Goal: Browse casually

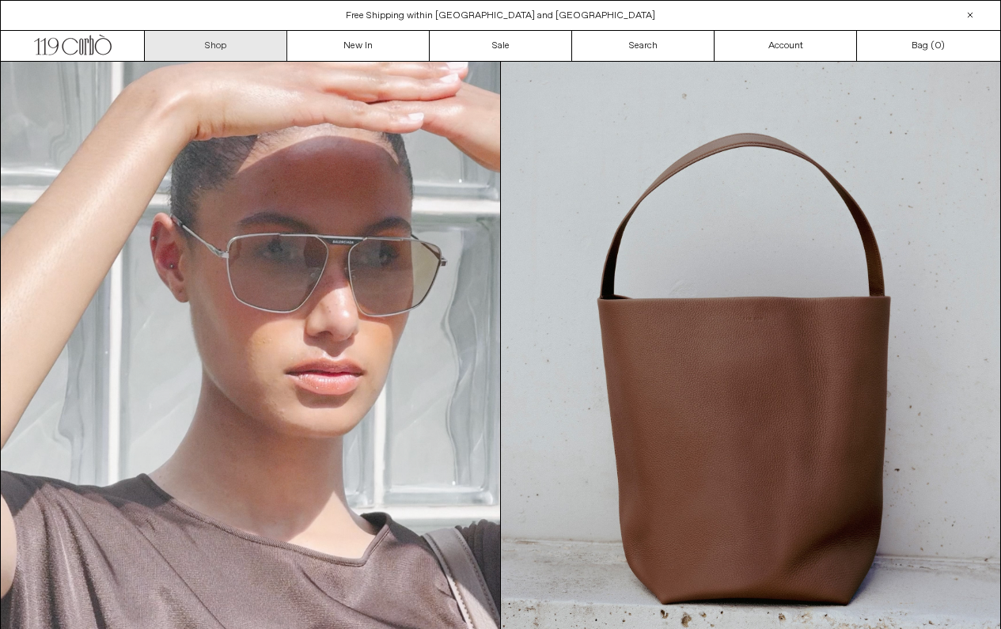
click at [218, 49] on link "Shop" at bounding box center [216, 46] width 142 height 30
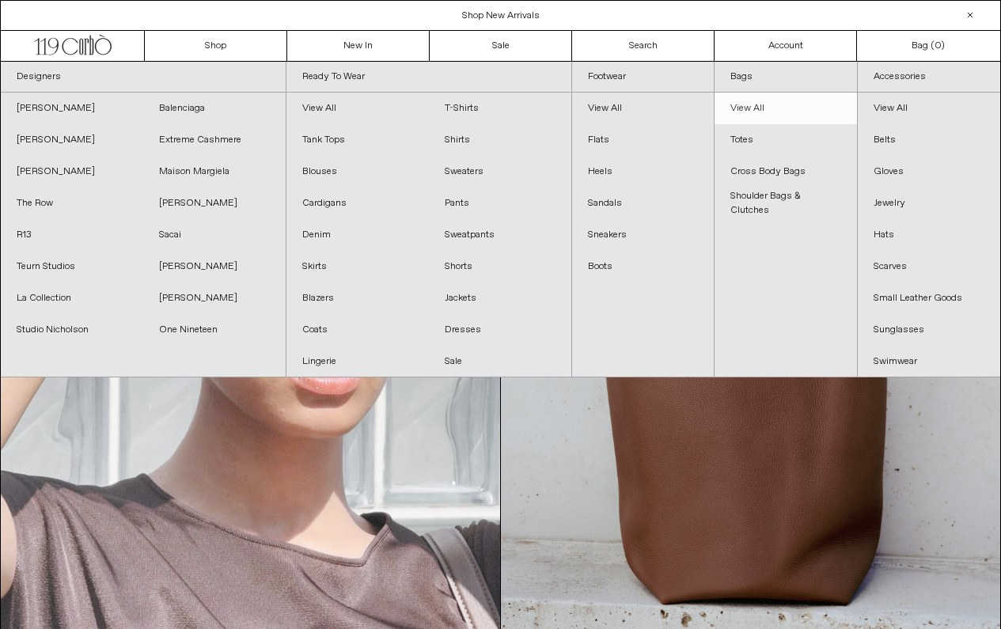
click at [749, 105] on link "View All" at bounding box center [786, 109] width 142 height 32
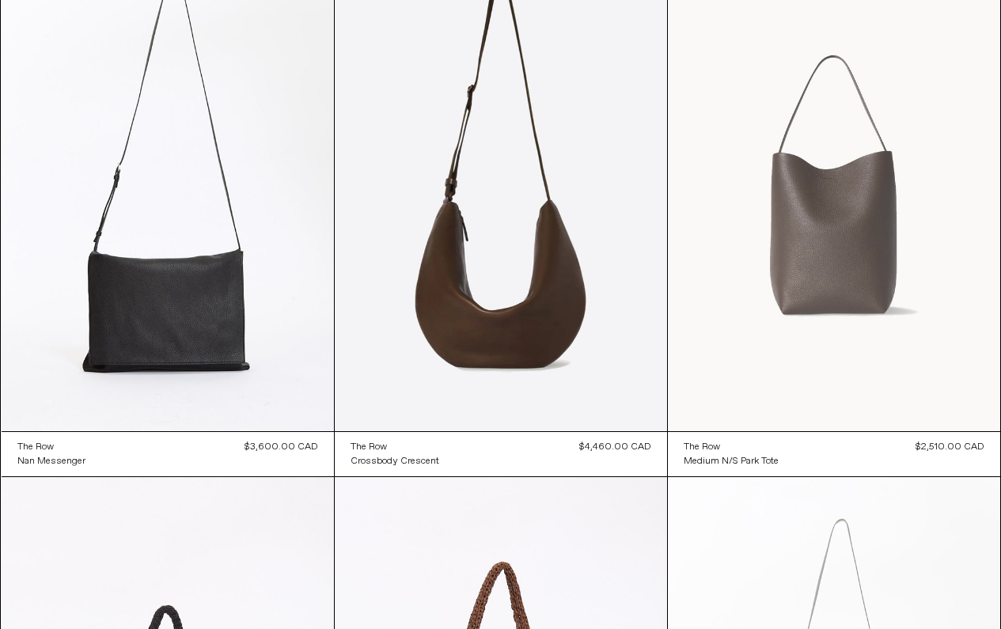
click at [829, 263] on at bounding box center [834, 182] width 332 height 499
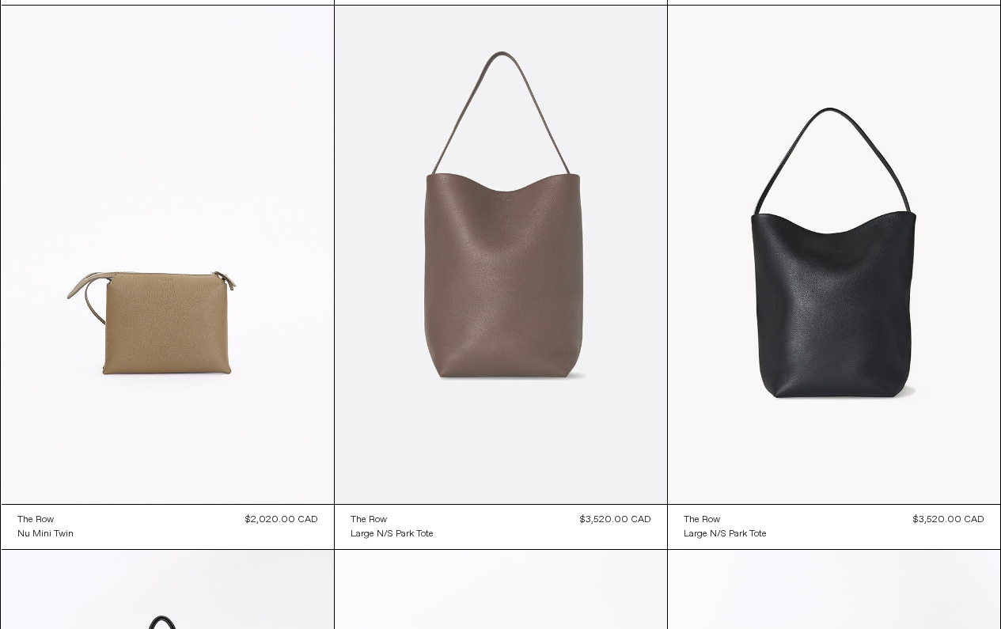
scroll to position [1178, 0]
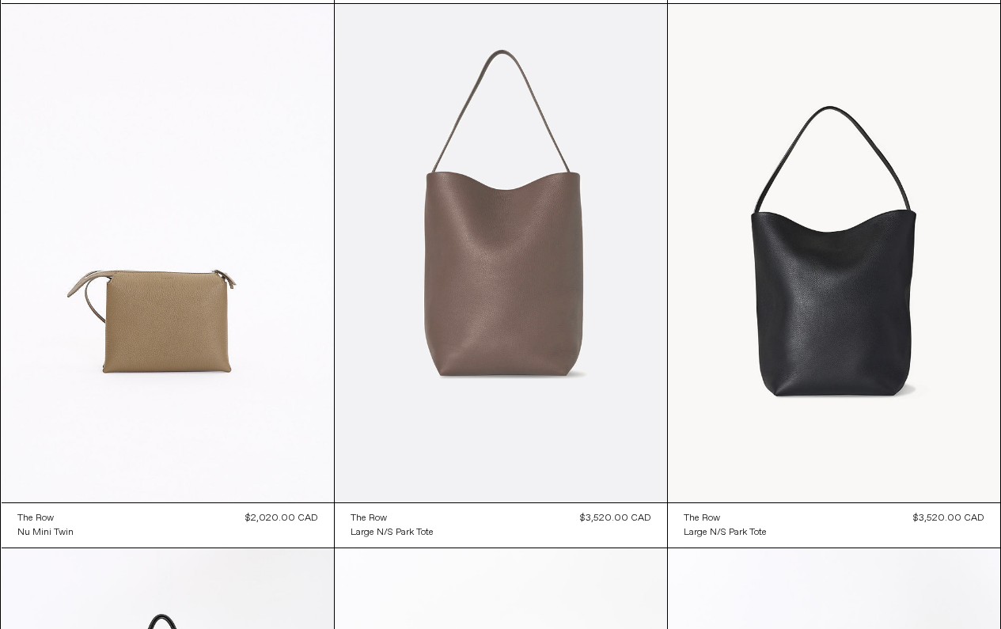
click at [487, 309] on at bounding box center [501, 253] width 332 height 499
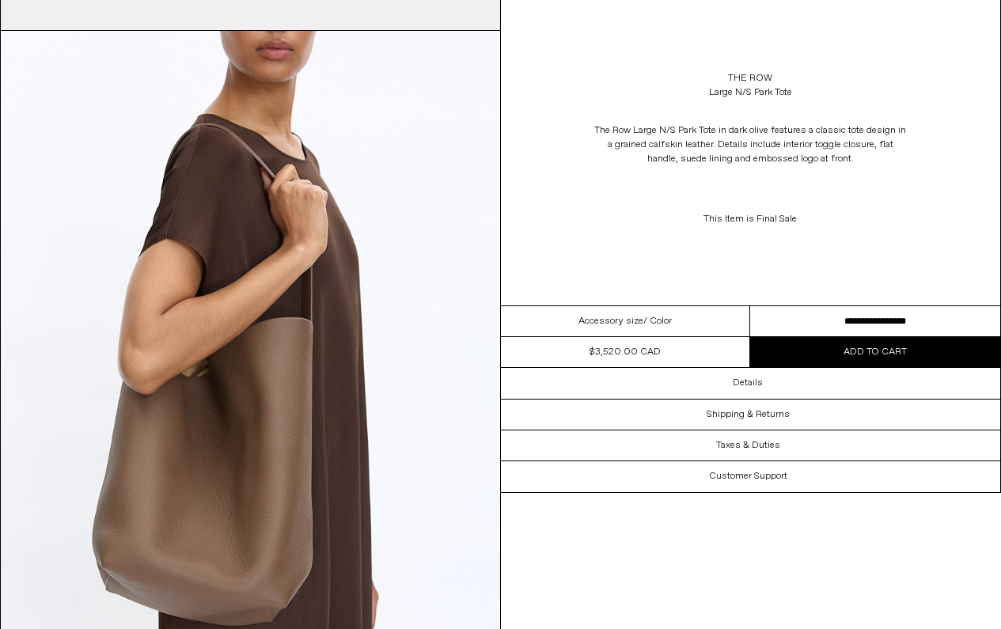
scroll to position [681, 0]
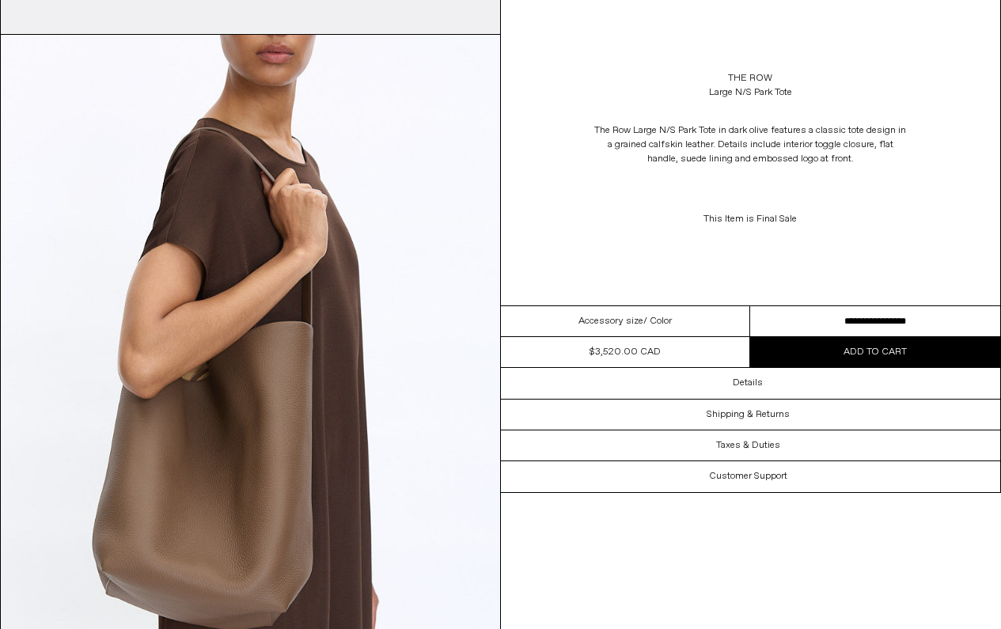
click at [342, 393] on img at bounding box center [250, 347] width 499 height 624
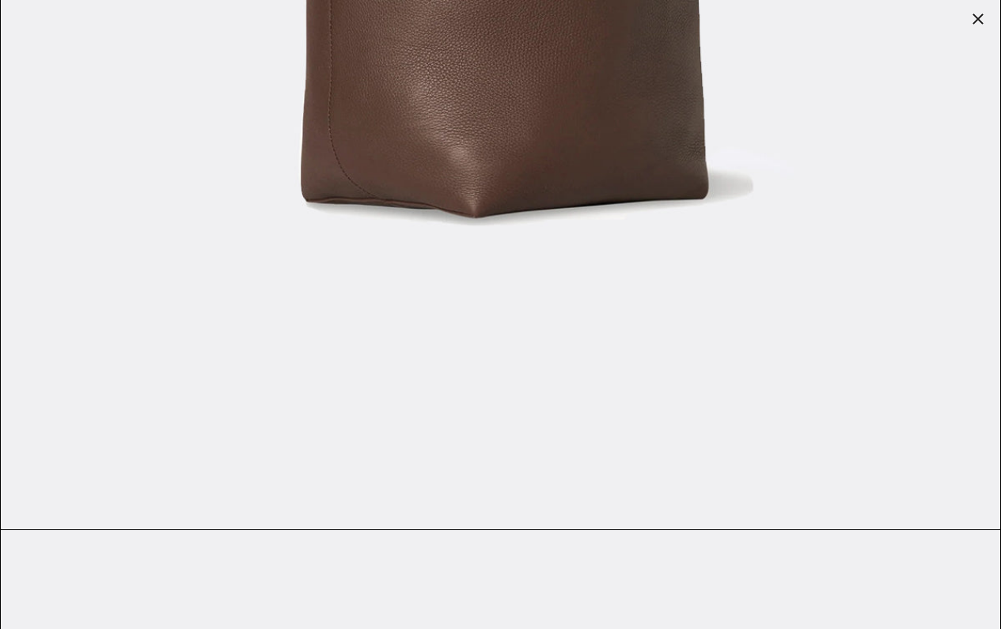
scroll to position [3121, 0]
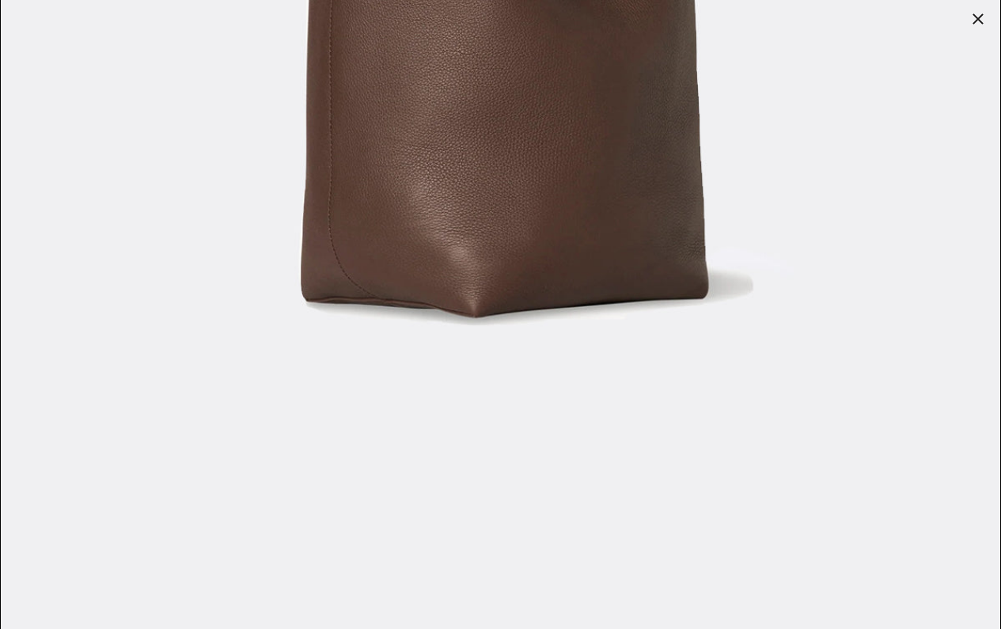
click at [979, 18] on div at bounding box center [978, 19] width 22 height 22
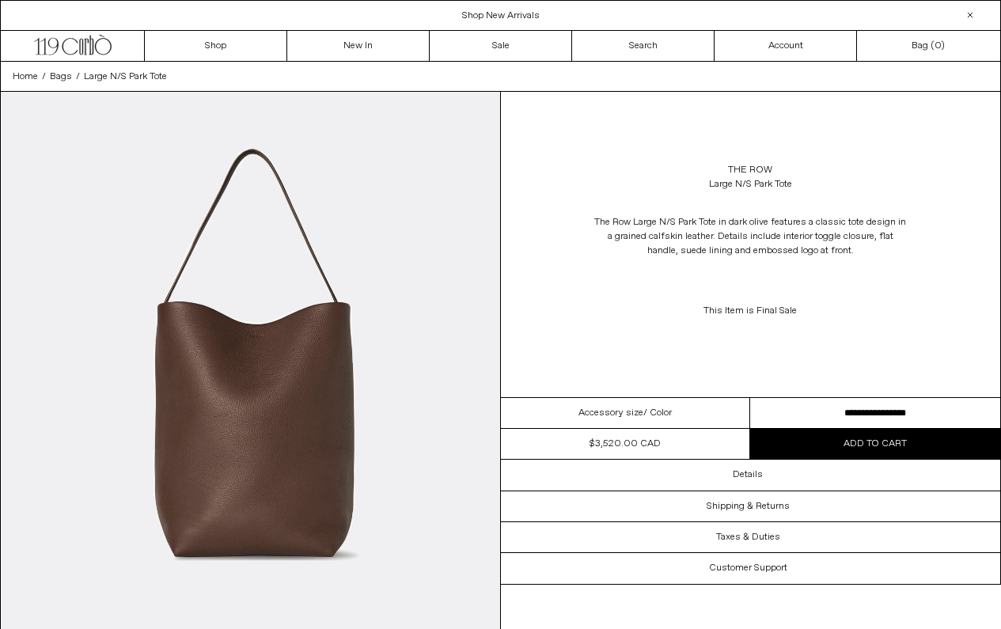
scroll to position [0, 0]
click at [340, 45] on link "New In" at bounding box center [358, 46] width 142 height 30
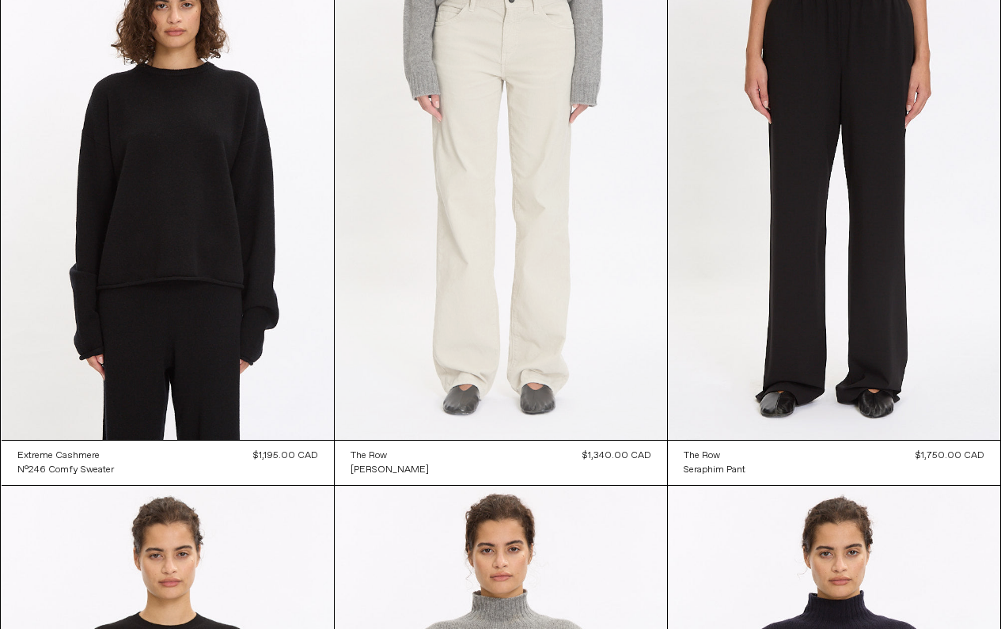
scroll to position [7255, 0]
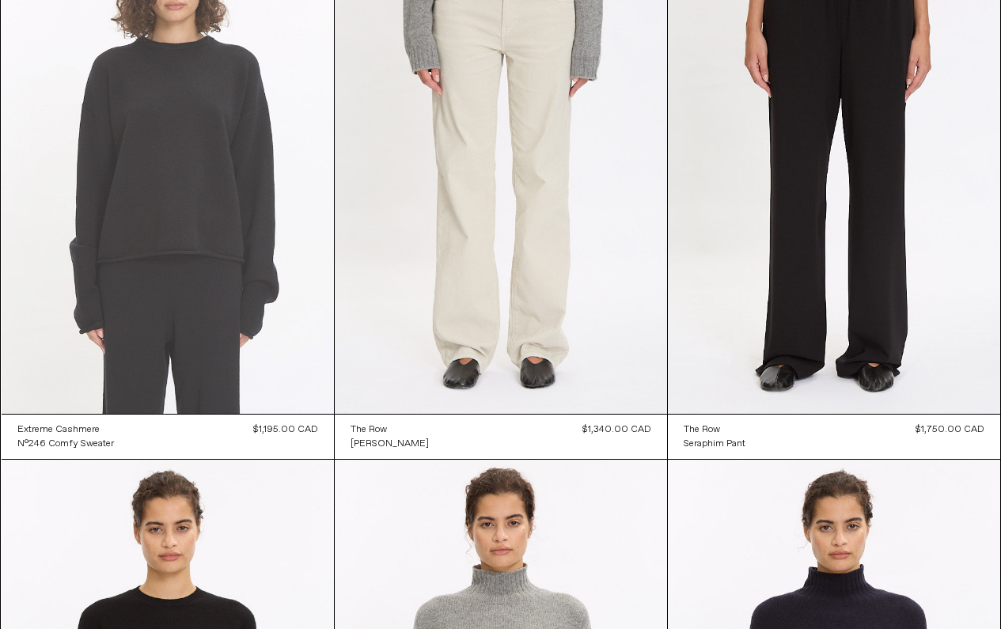
click at [125, 177] on at bounding box center [168, 164] width 332 height 499
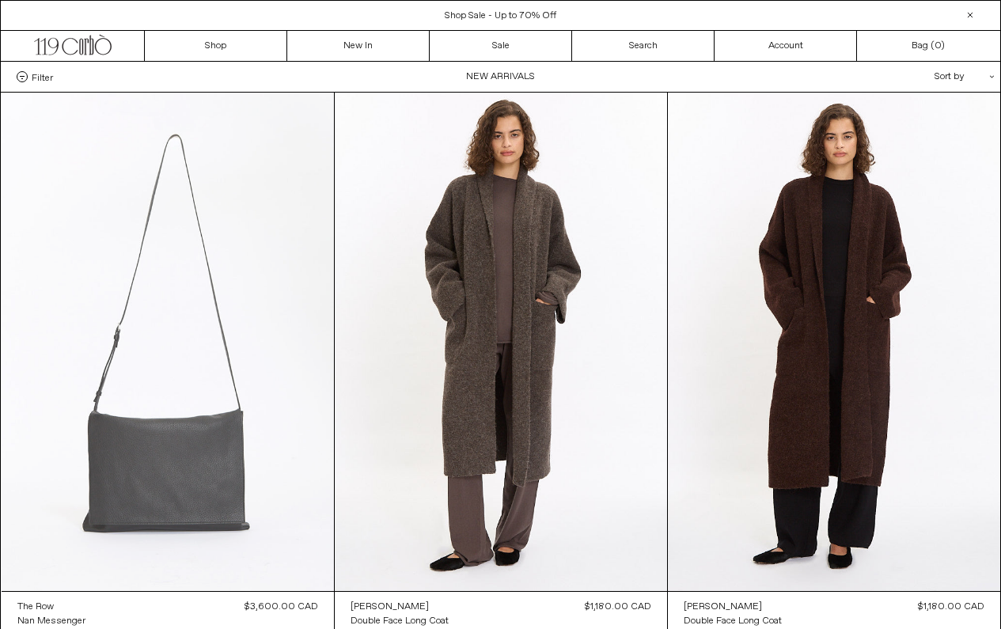
scroll to position [0, 0]
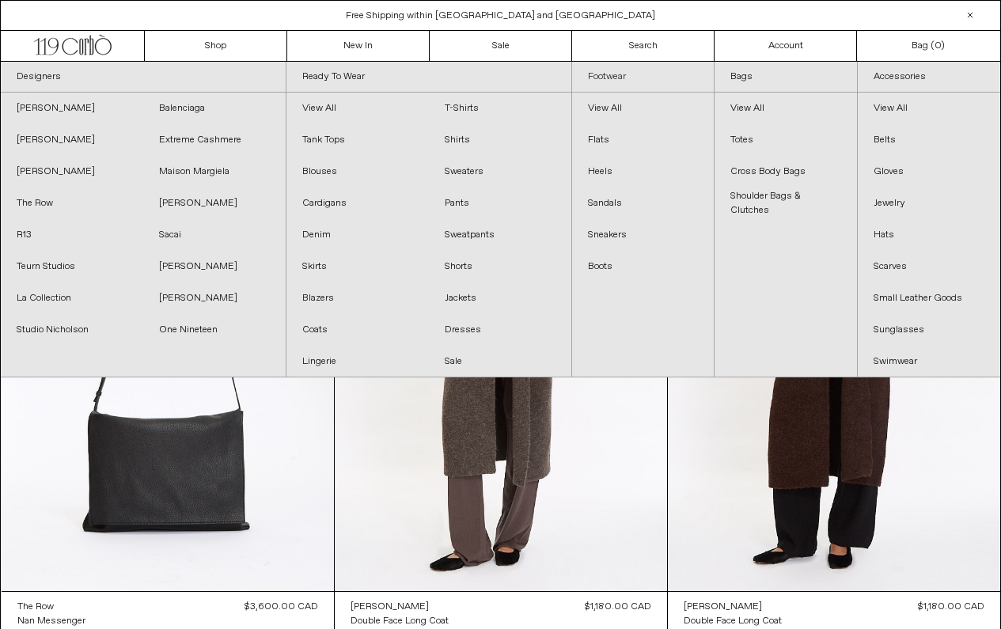
click at [611, 79] on link "Footwear" at bounding box center [643, 77] width 142 height 31
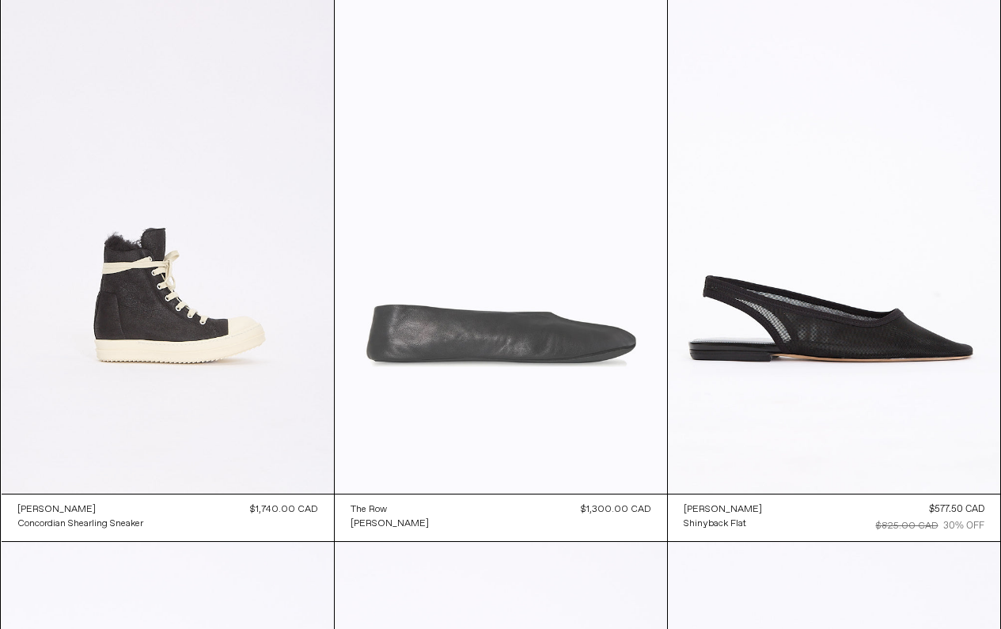
click at [493, 351] on at bounding box center [501, 244] width 332 height 499
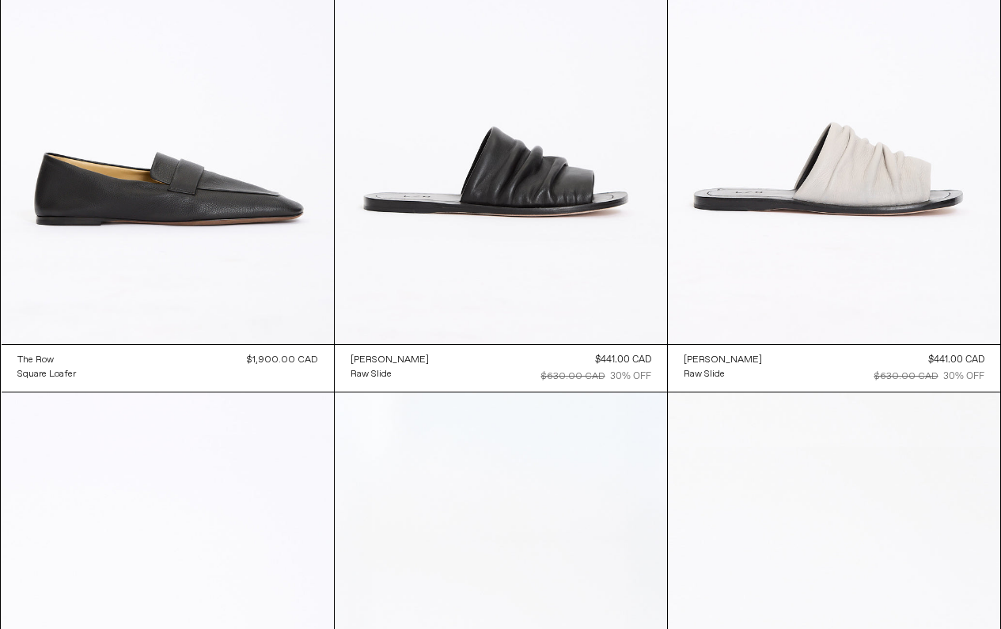
scroll to position [1283, 0]
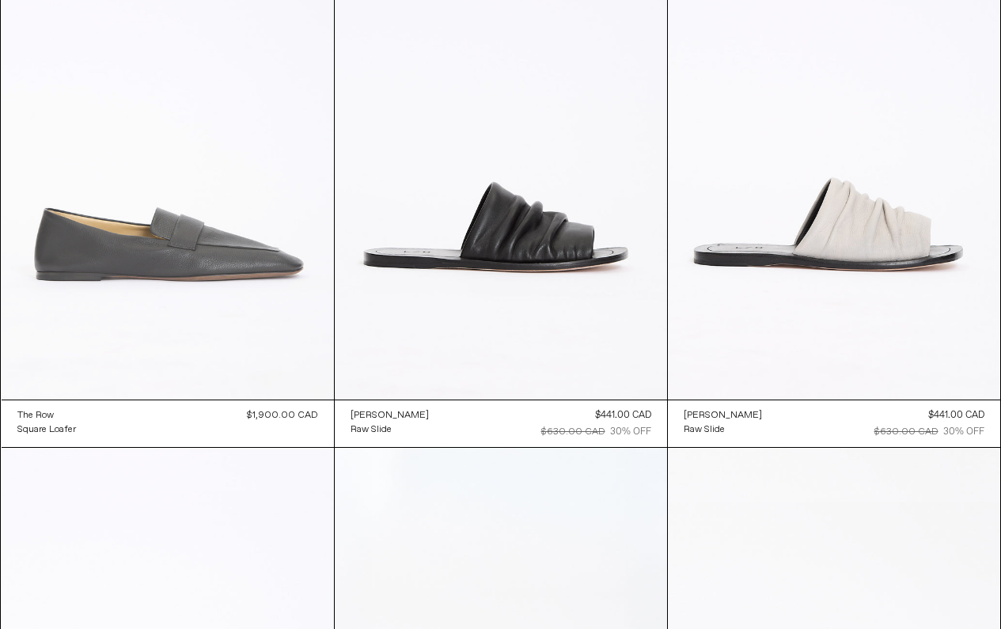
click at [156, 259] on at bounding box center [168, 150] width 332 height 499
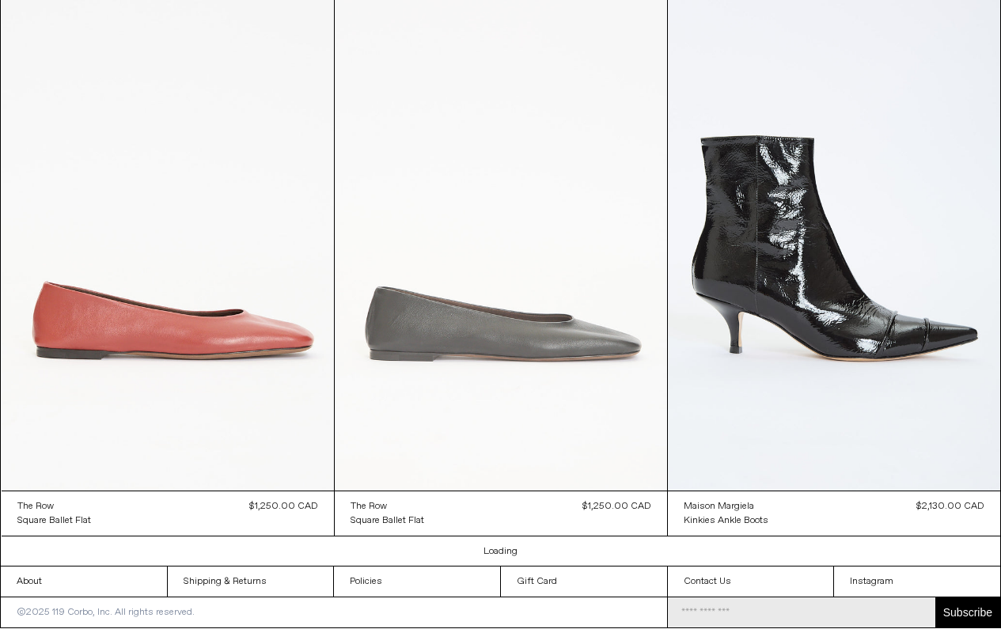
scroll to position [3923, 0]
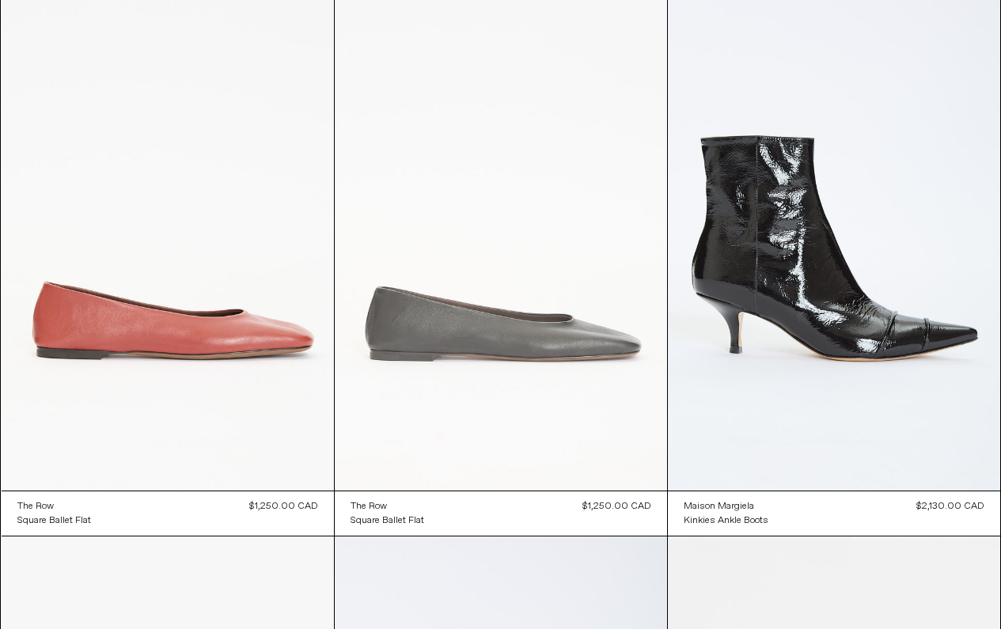
click at [547, 341] on at bounding box center [501, 241] width 332 height 499
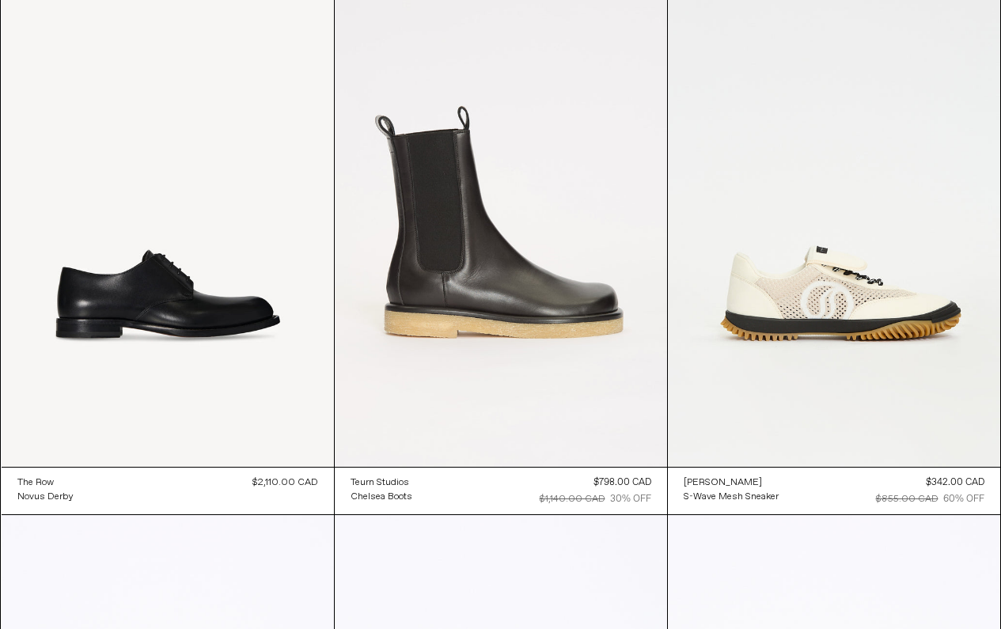
scroll to position [5541, 0]
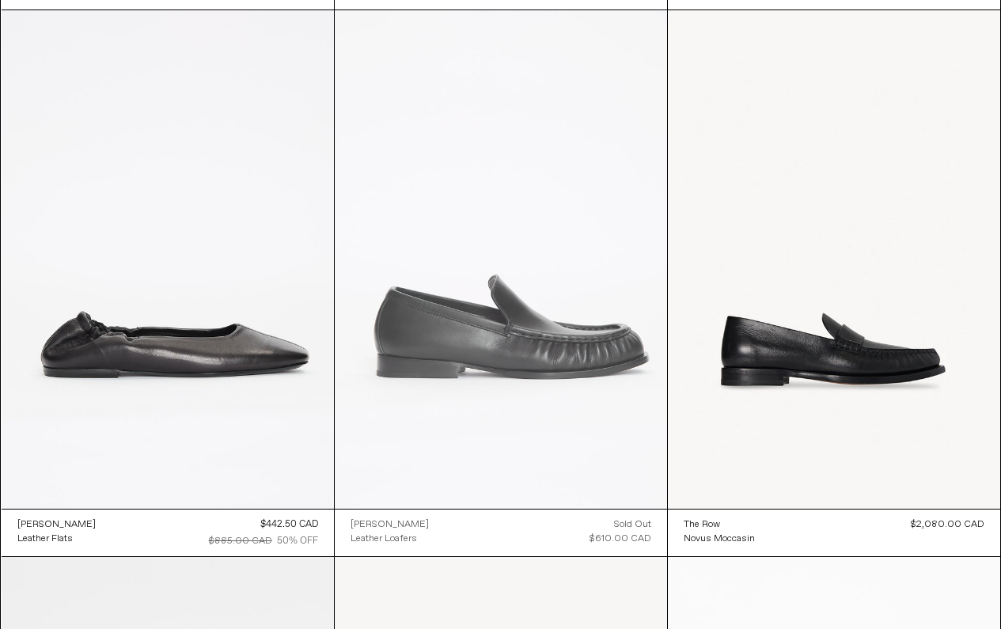
click at [499, 332] on at bounding box center [501, 259] width 332 height 499
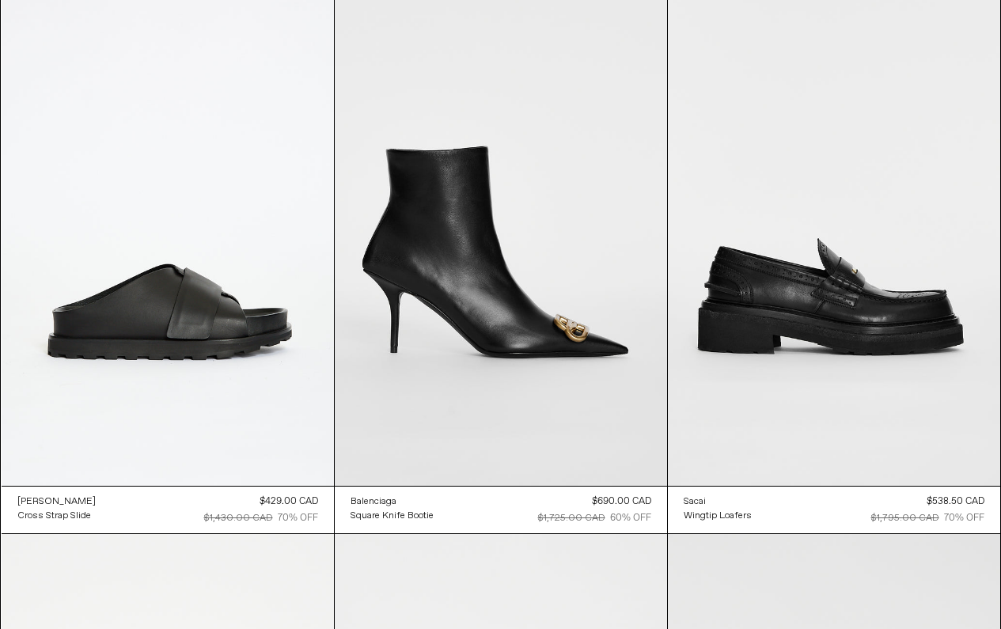
scroll to position [8296, 0]
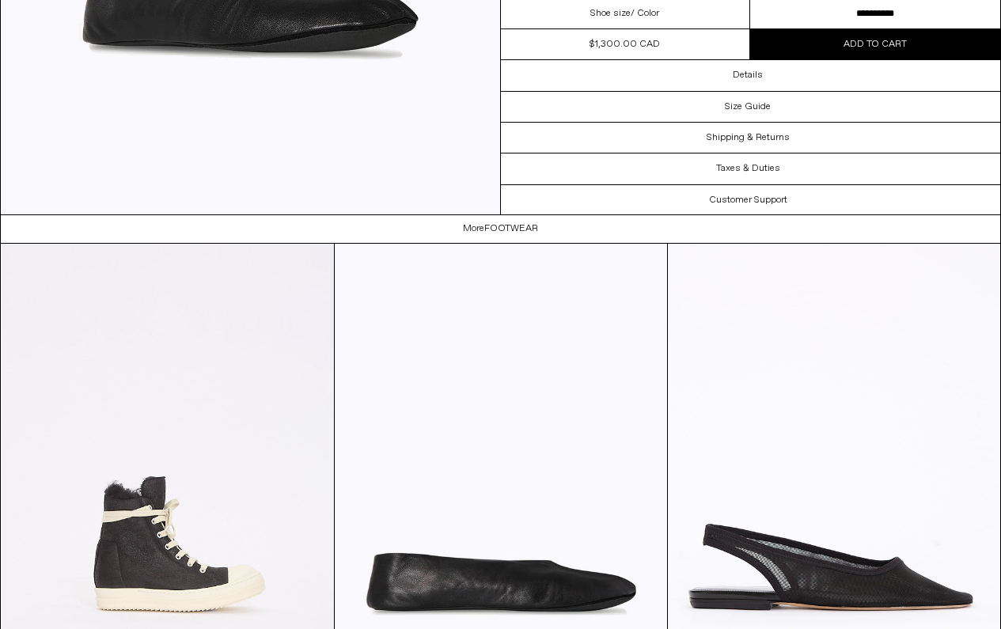
scroll to position [537, 0]
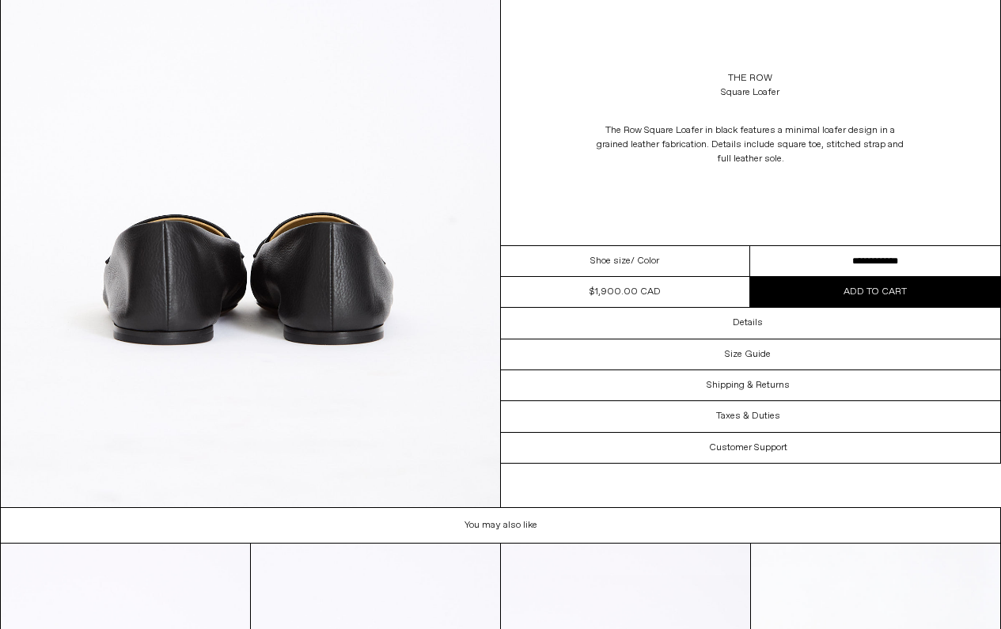
scroll to position [2714, 0]
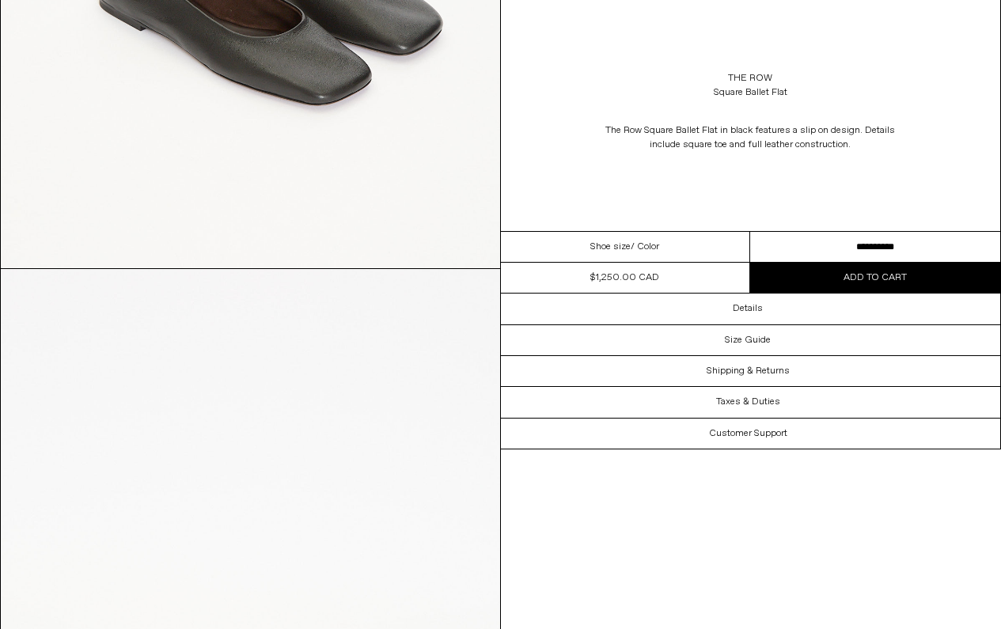
scroll to position [904, 0]
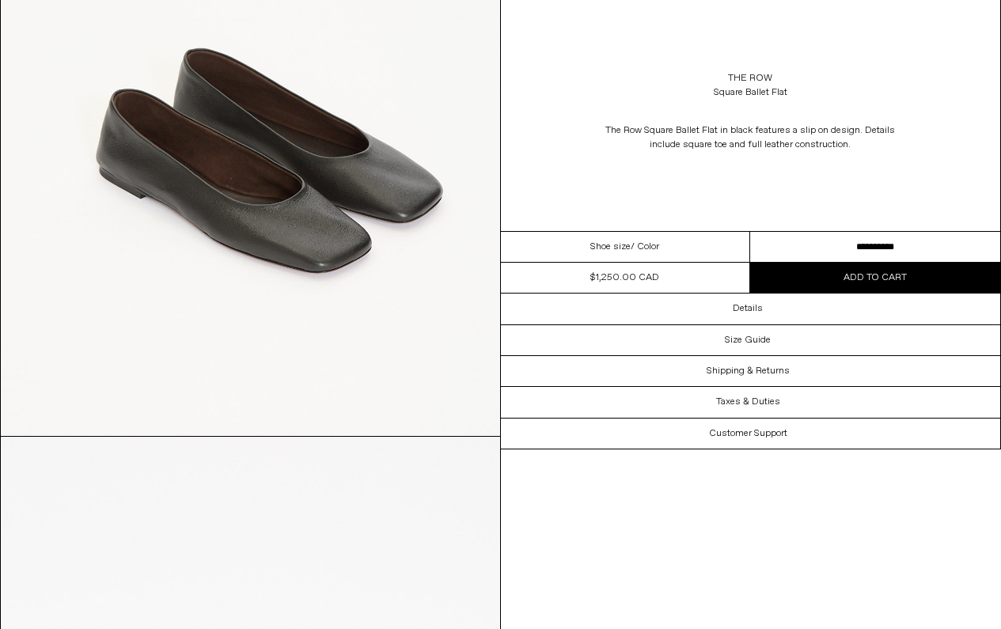
drag, startPoint x: 765, startPoint y: 248, endPoint x: 397, endPoint y: 343, distance: 380.2
click at [397, 343] on div "**********" at bounding box center [500, 422] width 1001 height 2528
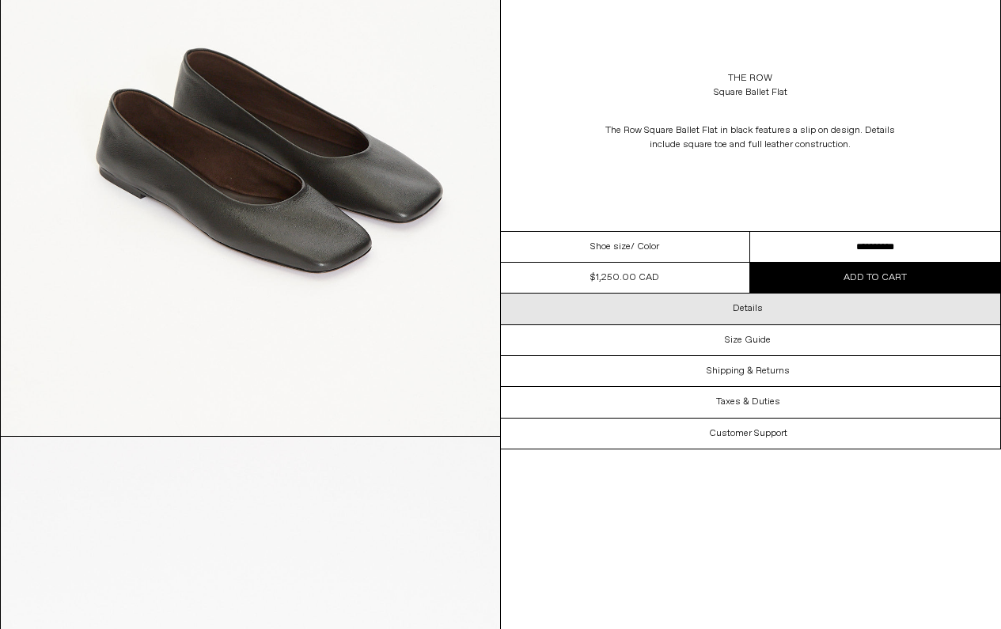
click at [747, 316] on div "Details" at bounding box center [751, 309] width 500 height 30
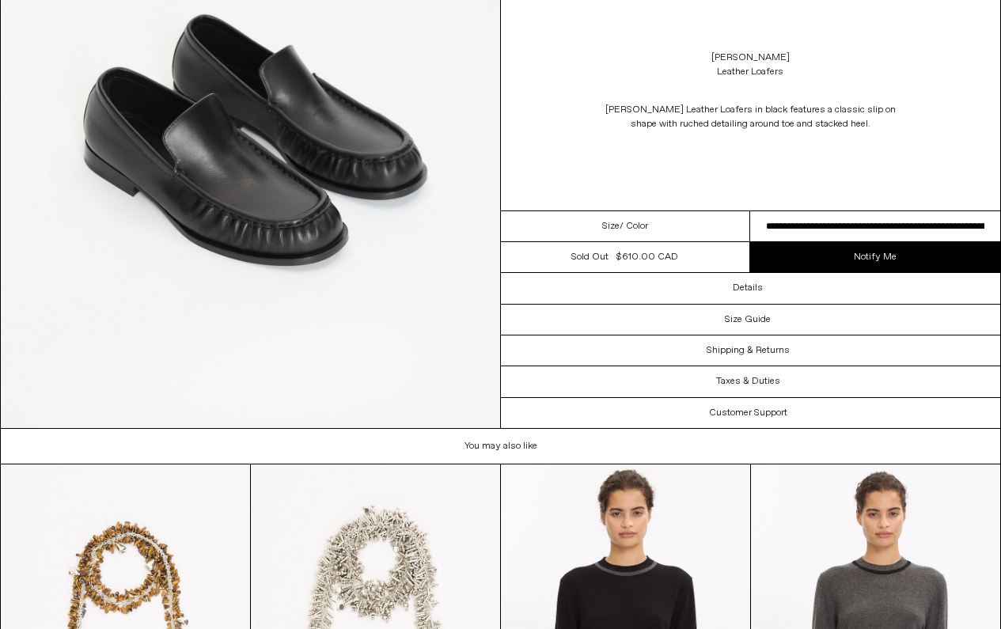
scroll to position [2787, 0]
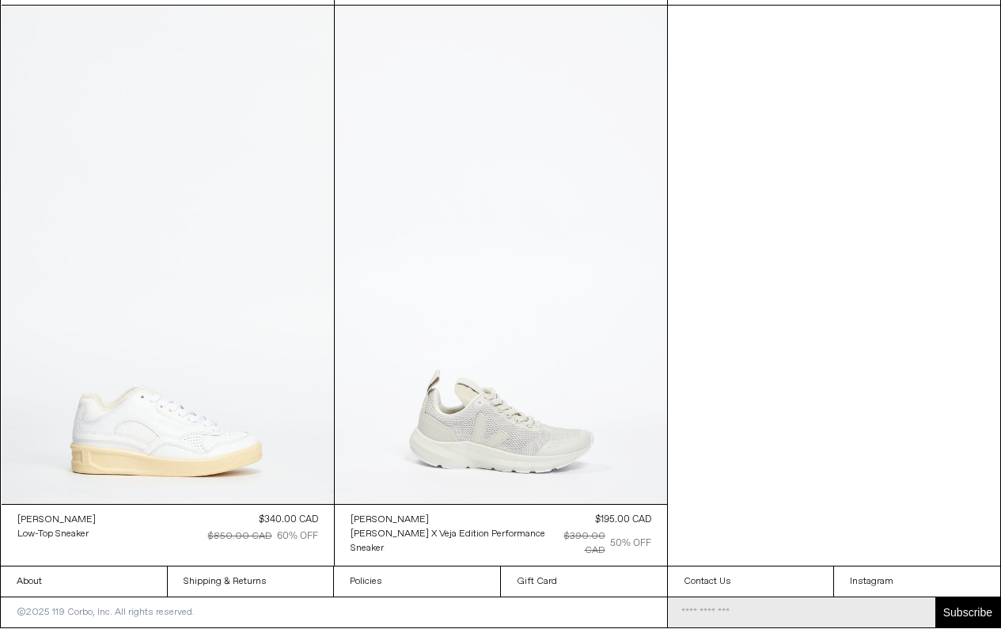
scroll to position [11014, 0]
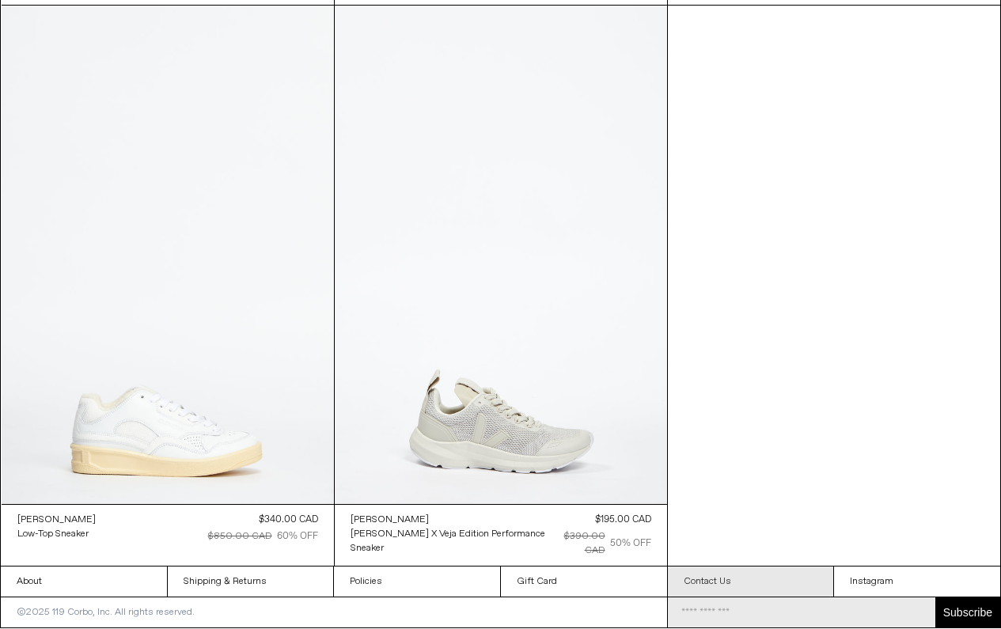
click at [690, 582] on link "Contact Us" at bounding box center [751, 582] width 166 height 30
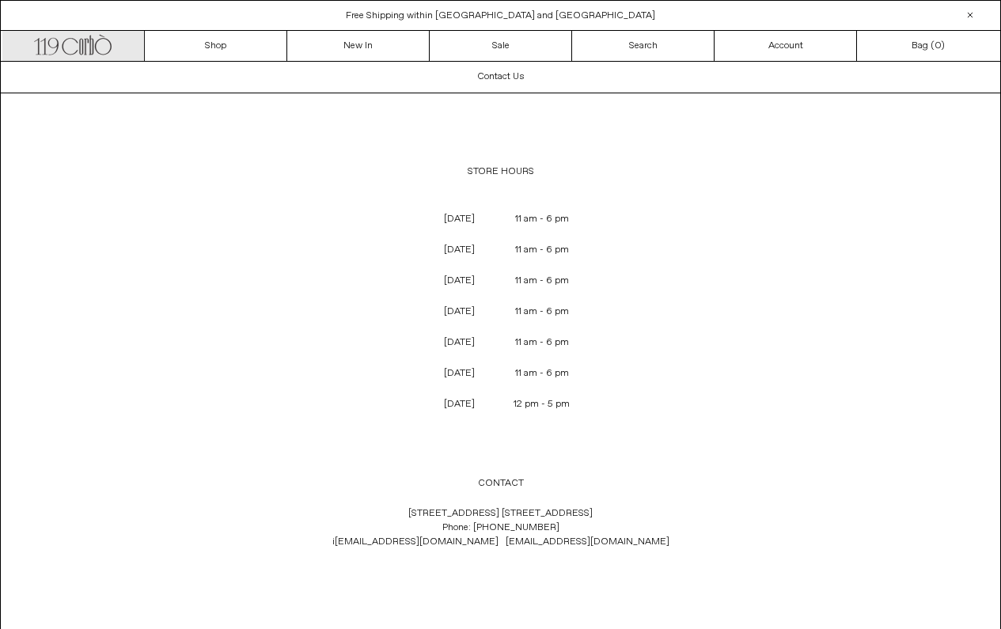
click at [104, 45] on icon ".cls-1, .cls-2 { fill: #231f20; stroke: #231f20; stroke-miterlimit: 10; stroke-…" at bounding box center [73, 43] width 78 height 23
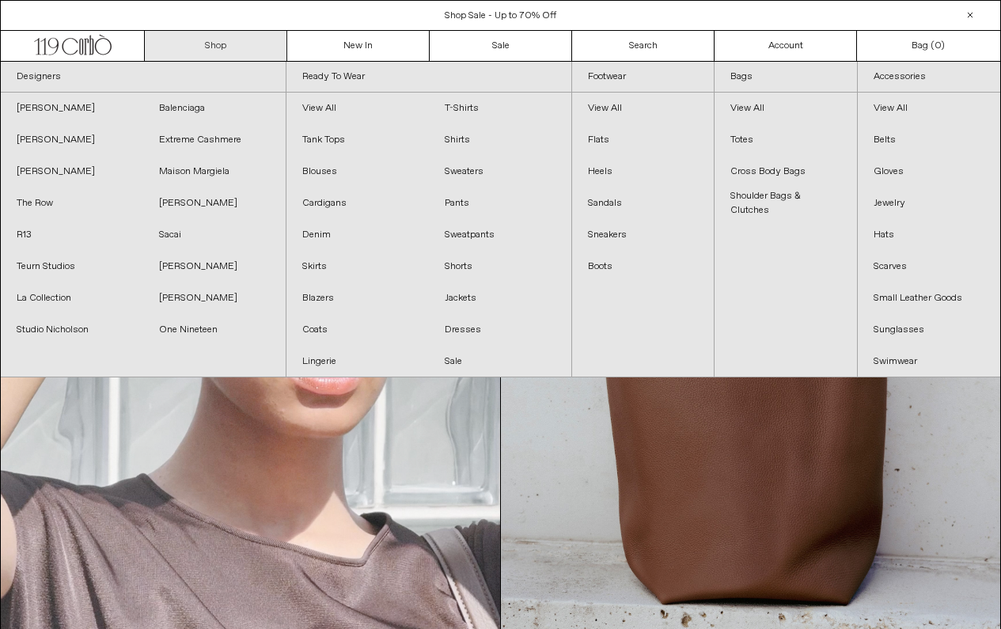
click at [222, 38] on link "Shop" at bounding box center [216, 46] width 142 height 30
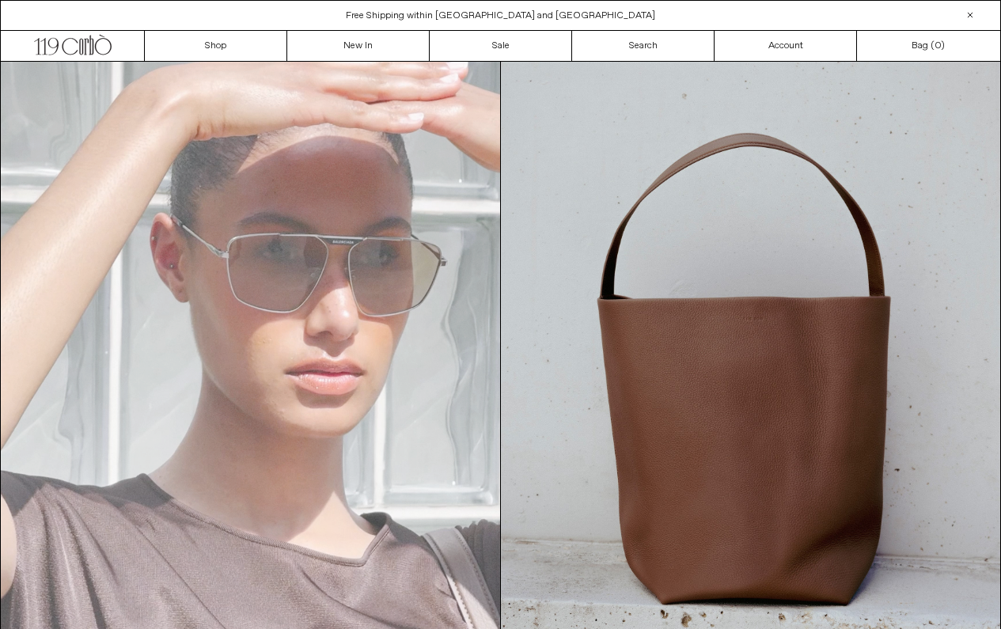
click at [419, 392] on video "Your browser does not support the video tag." at bounding box center [250, 376] width 499 height 629
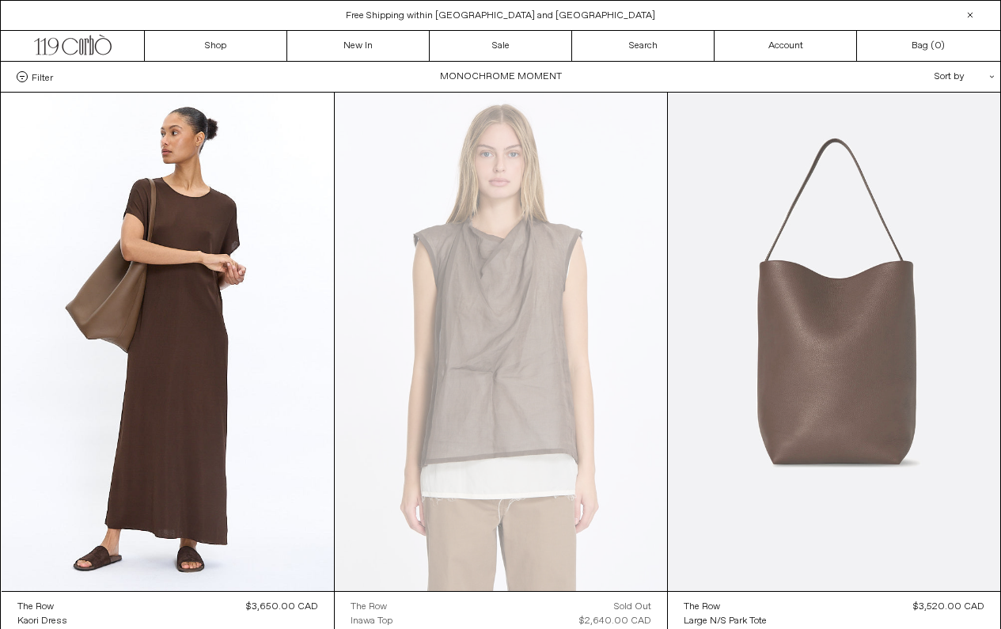
click at [863, 337] on at bounding box center [834, 342] width 332 height 499
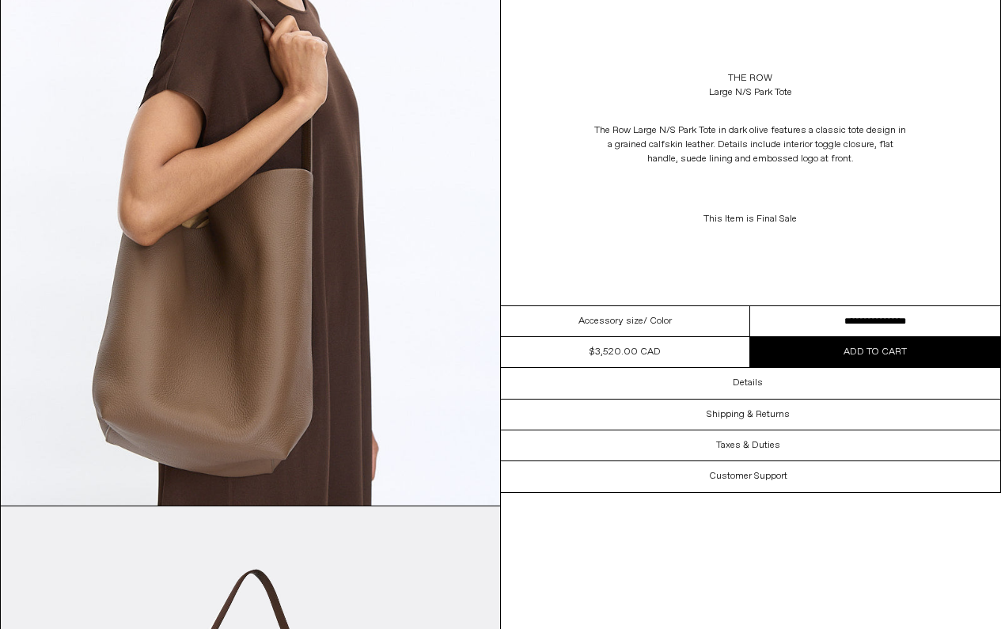
click at [289, 365] on img at bounding box center [250, 194] width 499 height 624
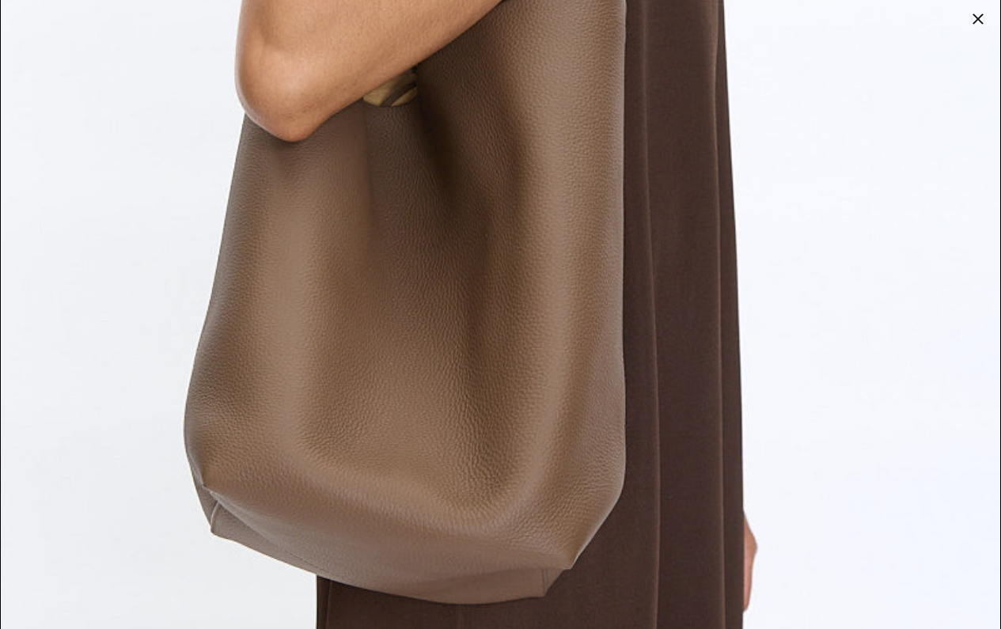
scroll to position [1688, 0]
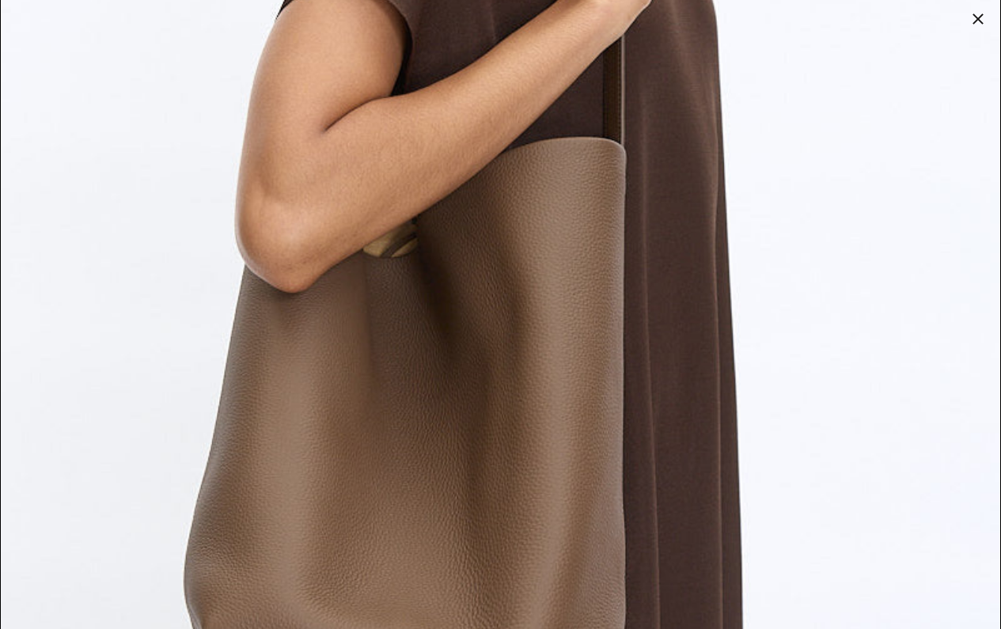
click at [980, 13] on div at bounding box center [978, 19] width 22 height 22
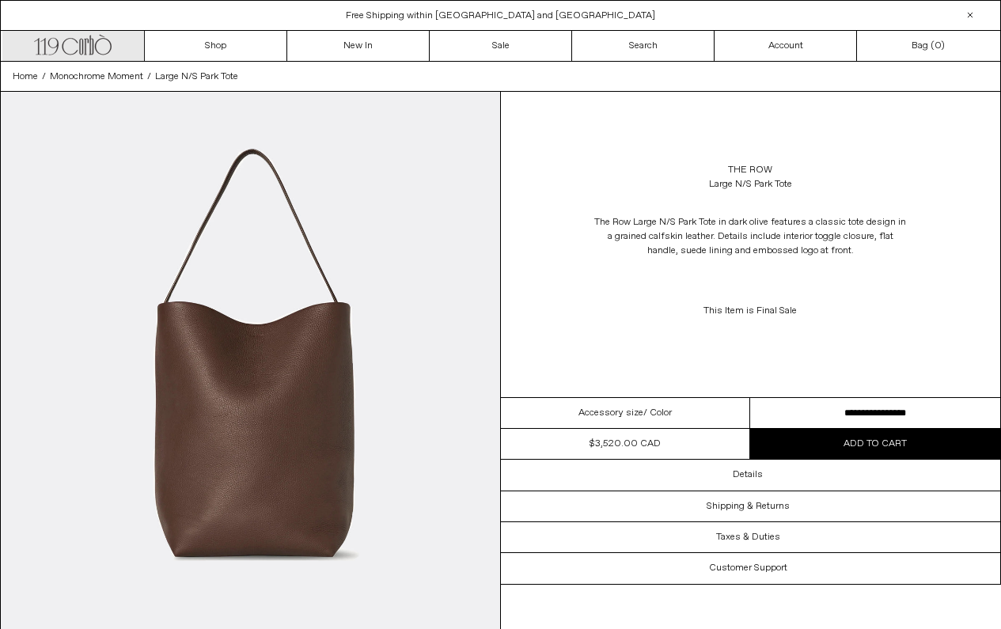
scroll to position [0, 0]
